Goal: Find specific page/section: Find specific page/section

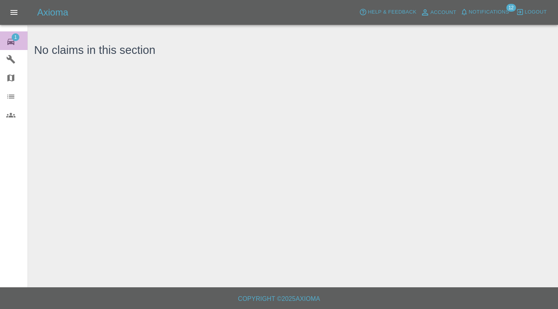
click at [15, 45] on icon at bounding box center [10, 41] width 9 height 9
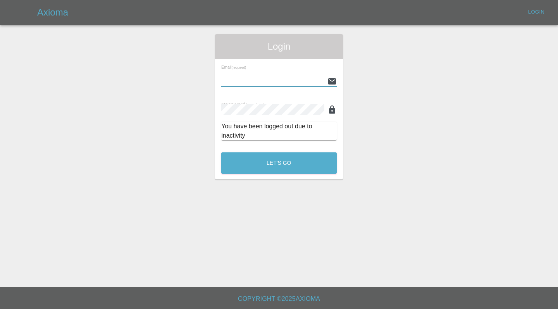
type input "[EMAIL_ADDRESS][DOMAIN_NAME]"
click at [279, 163] on button "Let's Go" at bounding box center [278, 162] width 115 height 21
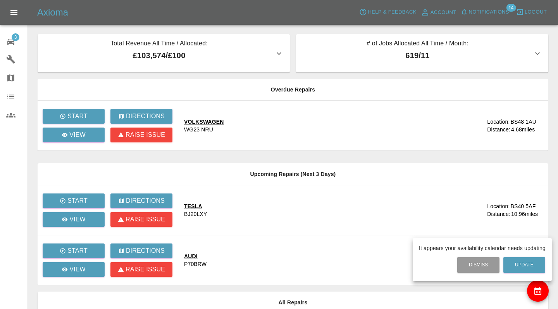
click at [212, 119] on div at bounding box center [279, 154] width 558 height 309
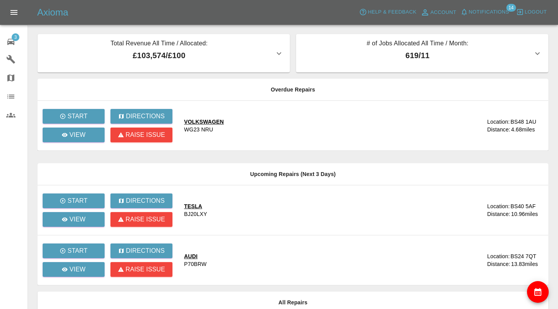
click at [207, 121] on div "VOLKSWAGEN" at bounding box center [204, 122] width 40 height 8
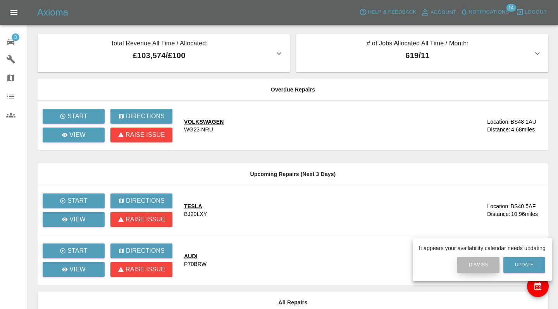
click at [480, 261] on button "Dismiss" at bounding box center [478, 265] width 42 height 16
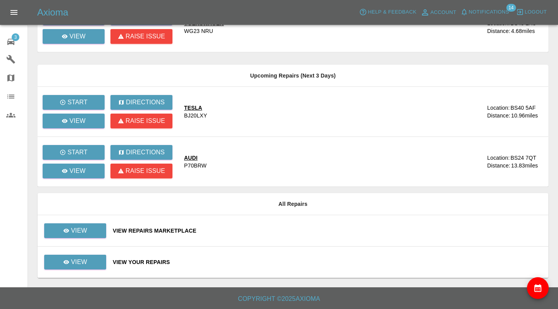
scroll to position [98, 0]
click at [290, 229] on div "View Repairs Marketplace" at bounding box center [327, 231] width 429 height 8
